Goal: Check status

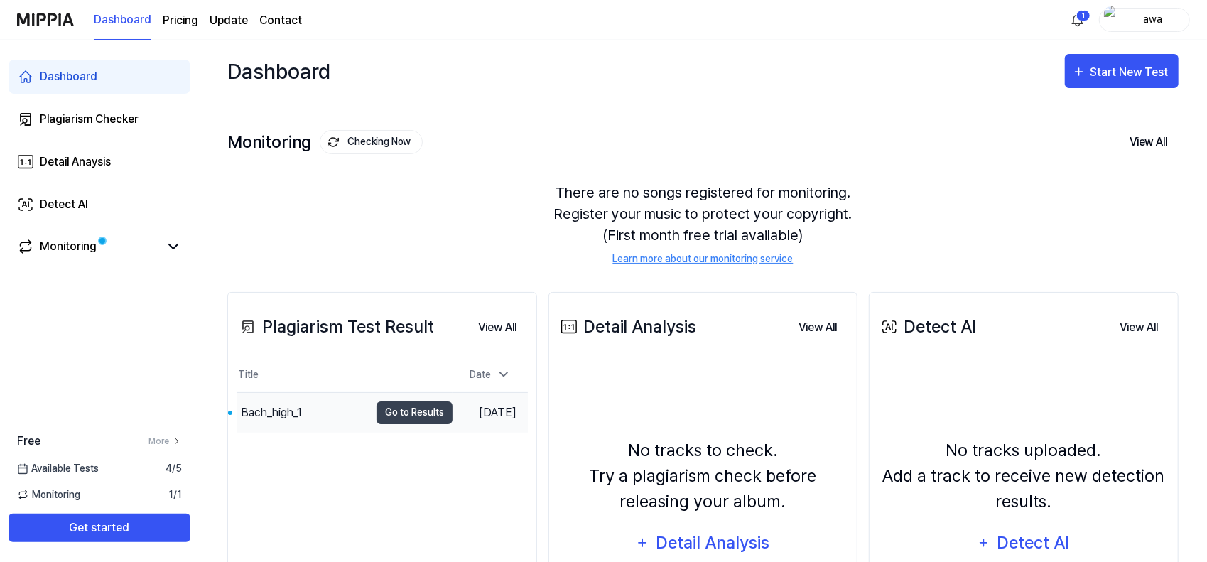
click at [327, 410] on div "Bach_high_1" at bounding box center [303, 413] width 133 height 40
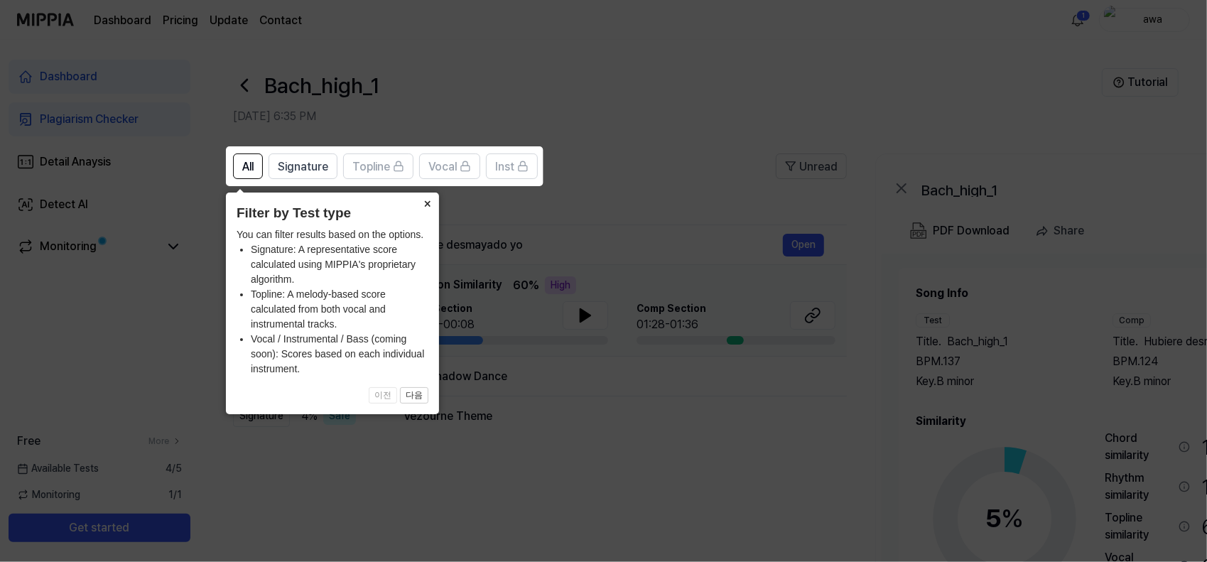
click at [425, 203] on button "×" at bounding box center [427, 203] width 23 height 20
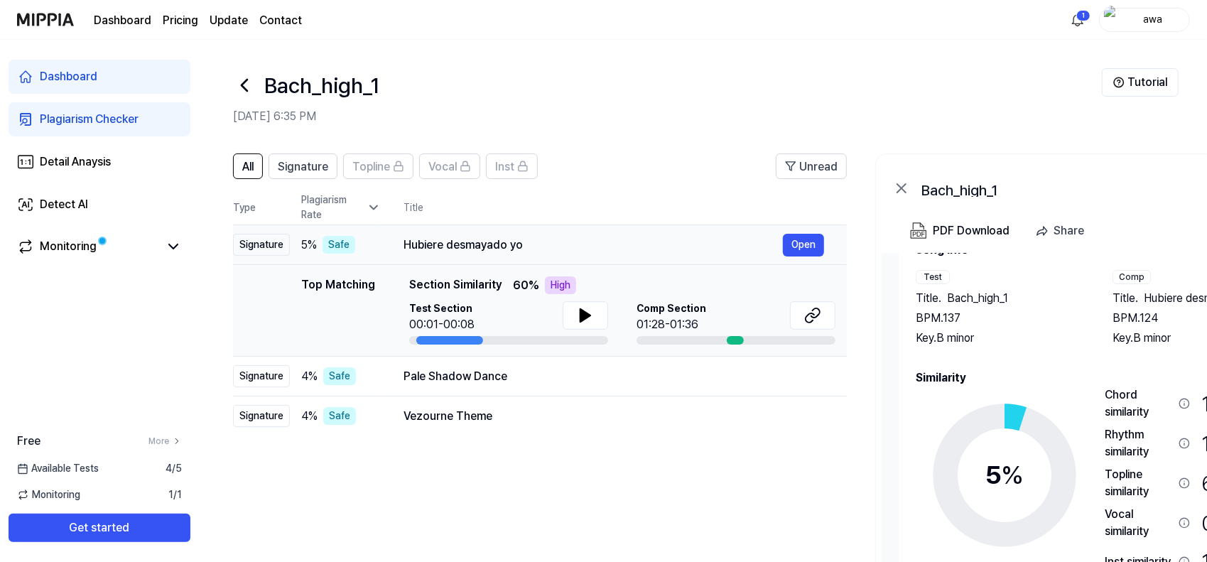
click at [451, 244] on div "Hubiere desmayado yo" at bounding box center [594, 245] width 380 height 17
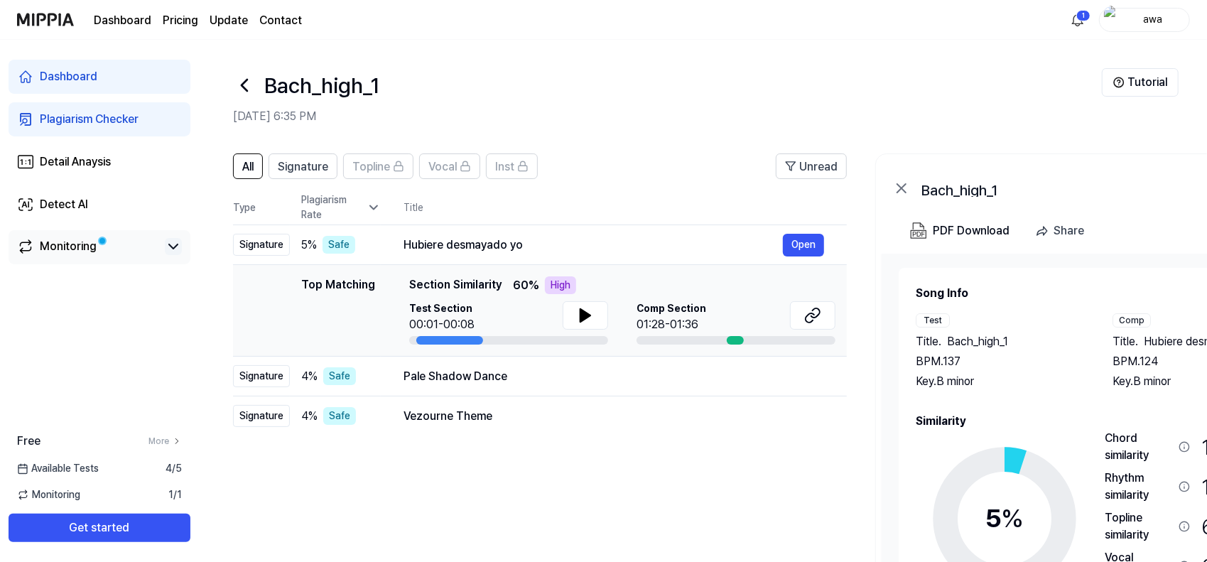
click at [171, 245] on icon at bounding box center [173, 246] width 9 height 4
click at [711, 495] on div "All Signature Topline Vocal Inst Unread All Signature Topline Vocal Inst Type P…" at bounding box center [540, 421] width 614 height 534
click at [625, 523] on div "All Signature Topline Vocal Inst Unread All Signature Topline Vocal Inst Type P…" at bounding box center [540, 421] width 614 height 534
click at [637, 511] on div "All Signature Topline Vocal Inst Unread All Signature Topline Vocal Inst Type P…" at bounding box center [540, 421] width 614 height 534
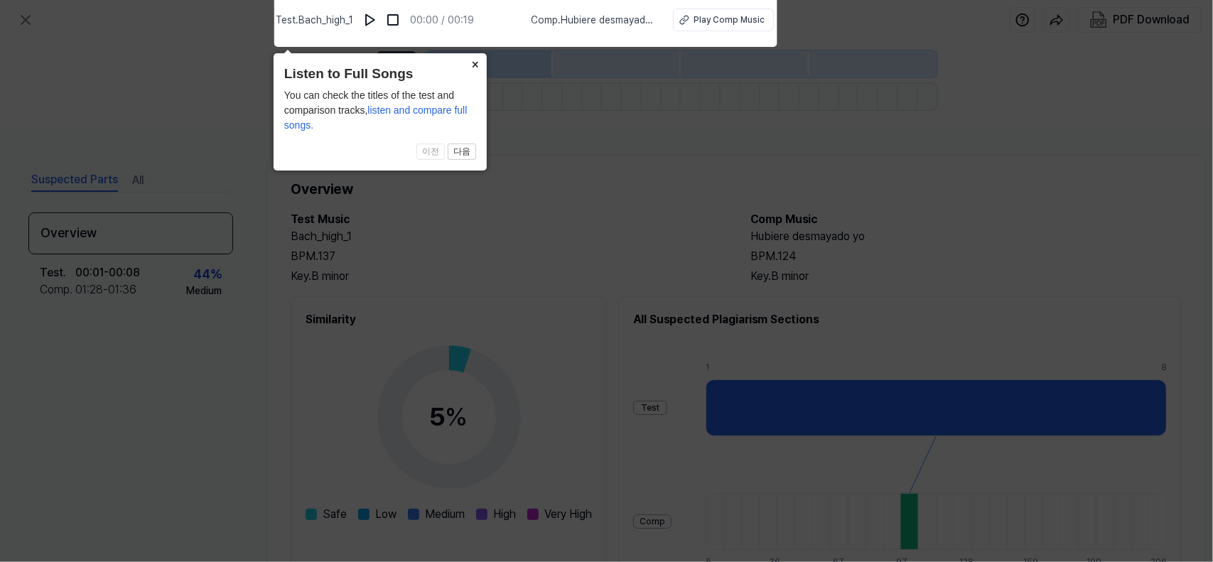
click at [486, 63] on button "×" at bounding box center [475, 63] width 23 height 20
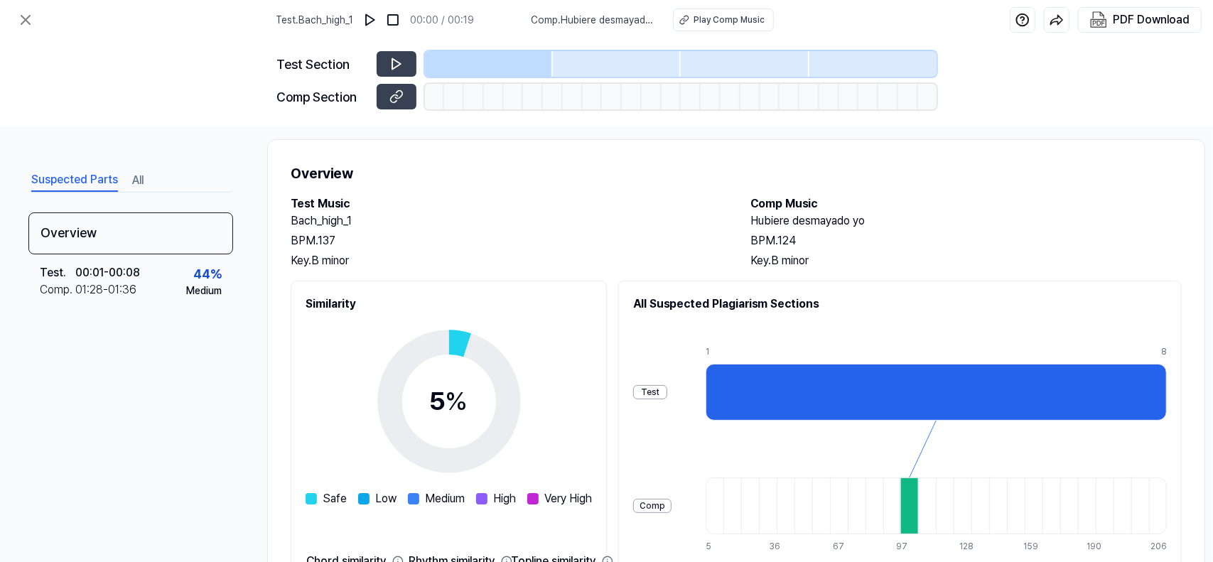
scroll to position [9, 0]
